Goal: Task Accomplishment & Management: Complete application form

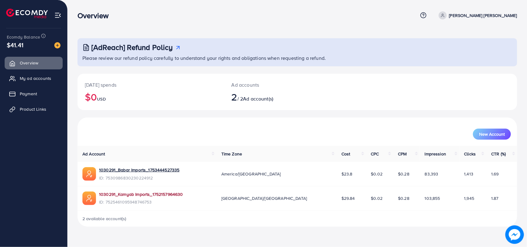
click at [137, 192] on link "1030291_Kamyab Imports_1752157964630" at bounding box center [141, 195] width 84 height 6
click at [38, 107] on span "Product Links" at bounding box center [34, 109] width 27 height 6
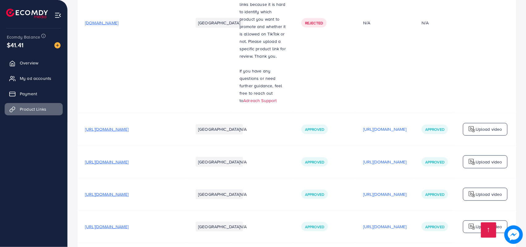
scroll to position [270, 0]
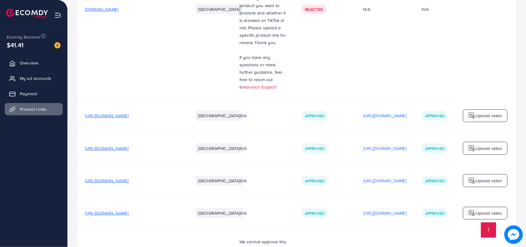
click at [121, 118] on span "[URL][DOMAIN_NAME]" at bounding box center [107, 116] width 44 height 6
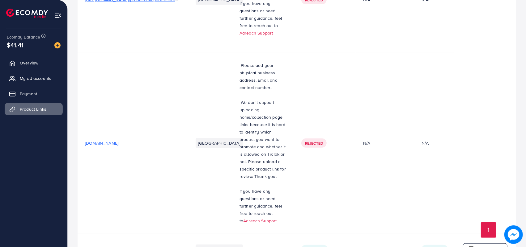
scroll to position [0, 0]
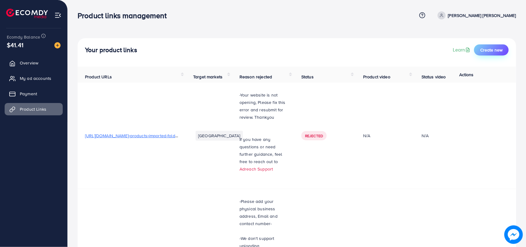
click at [488, 48] on span "Create new" at bounding box center [491, 50] width 22 height 6
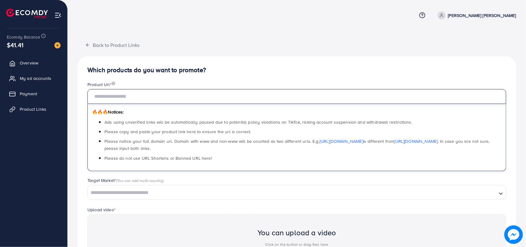
click at [130, 98] on input "text" at bounding box center [296, 96] width 419 height 15
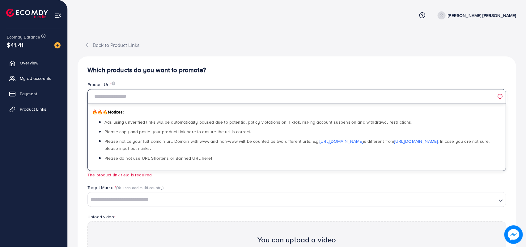
click at [155, 97] on input "text" at bounding box center [296, 96] width 419 height 15
paste input "**********"
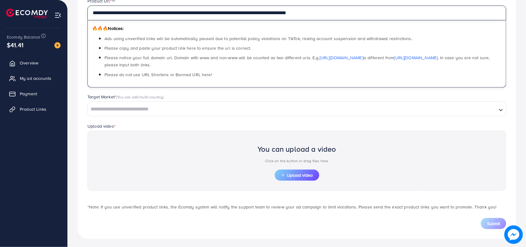
scroll to position [86, 0]
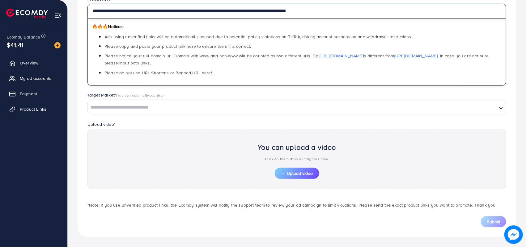
type input "**********"
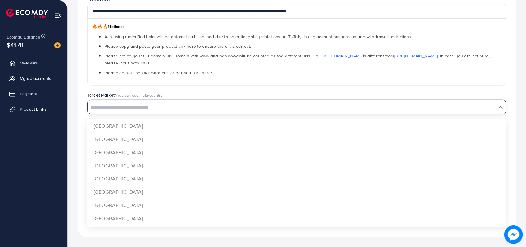
click at [142, 109] on input "Search for option" at bounding box center [292, 108] width 408 height 10
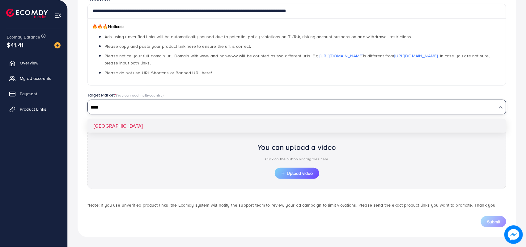
type input "****"
click at [99, 127] on div "**********" at bounding box center [297, 104] width 438 height 267
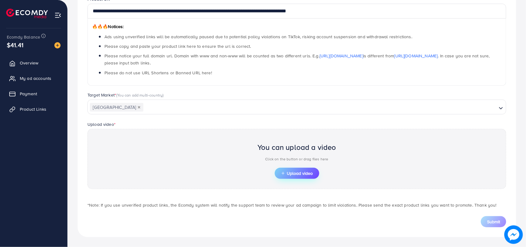
click at [294, 173] on span "Upload video" at bounding box center [297, 173] width 32 height 4
click at [290, 171] on span "Upload video" at bounding box center [297, 173] width 32 height 4
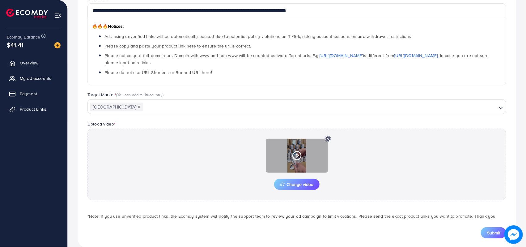
click at [294, 157] on icon at bounding box center [297, 156] width 10 height 10
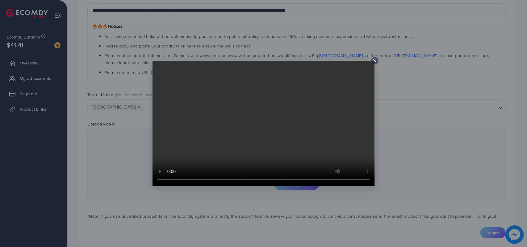
click at [402, 146] on div at bounding box center [263, 123] width 527 height 247
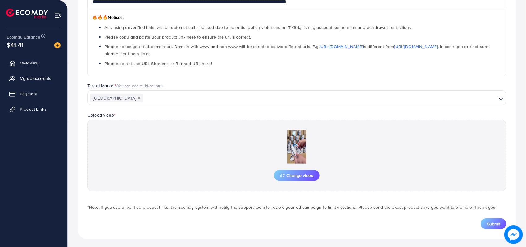
scroll to position [98, 0]
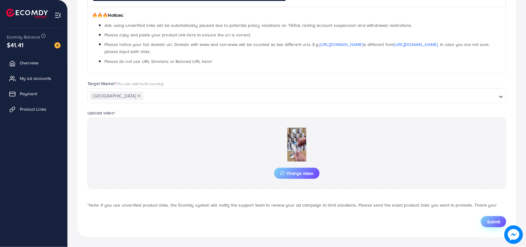
click at [490, 222] on span "Submit" at bounding box center [493, 222] width 13 height 6
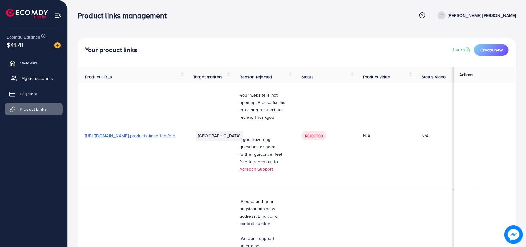
click at [39, 78] on span "My ad accounts" at bounding box center [37, 78] width 32 height 6
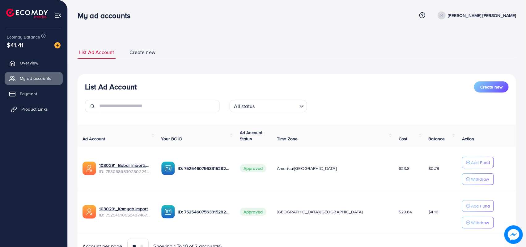
click at [29, 107] on span "Product Links" at bounding box center [34, 109] width 27 height 6
